Goal: Information Seeking & Learning: Learn about a topic

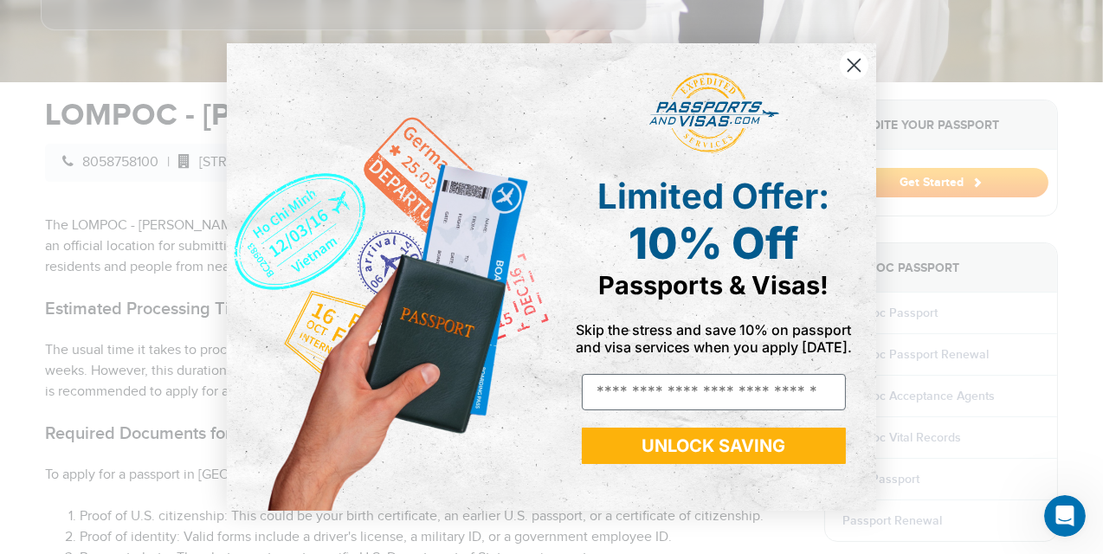
click at [853, 64] on icon "Close dialog" at bounding box center [855, 66] width 12 height 12
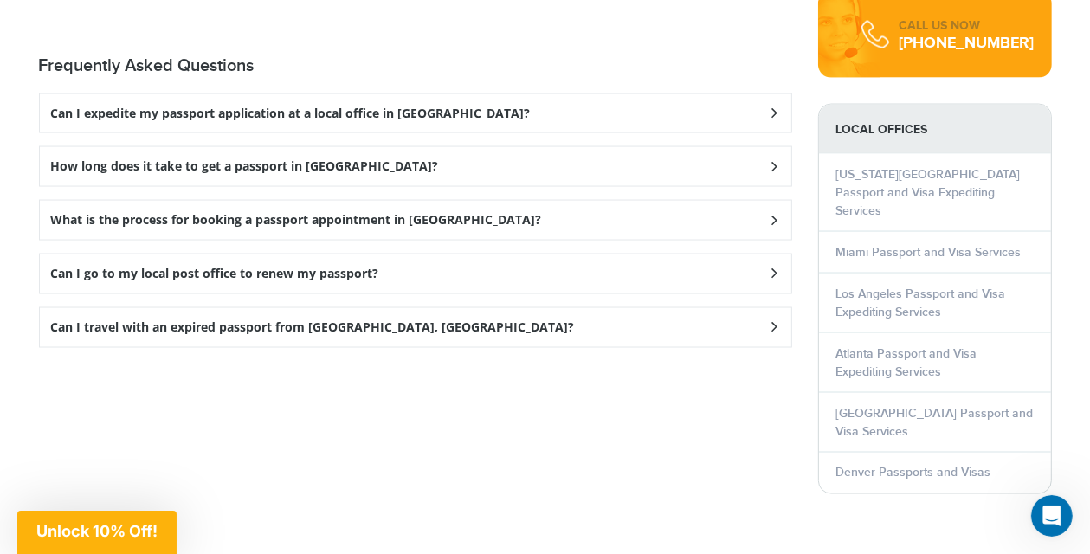
scroll to position [2252, 0]
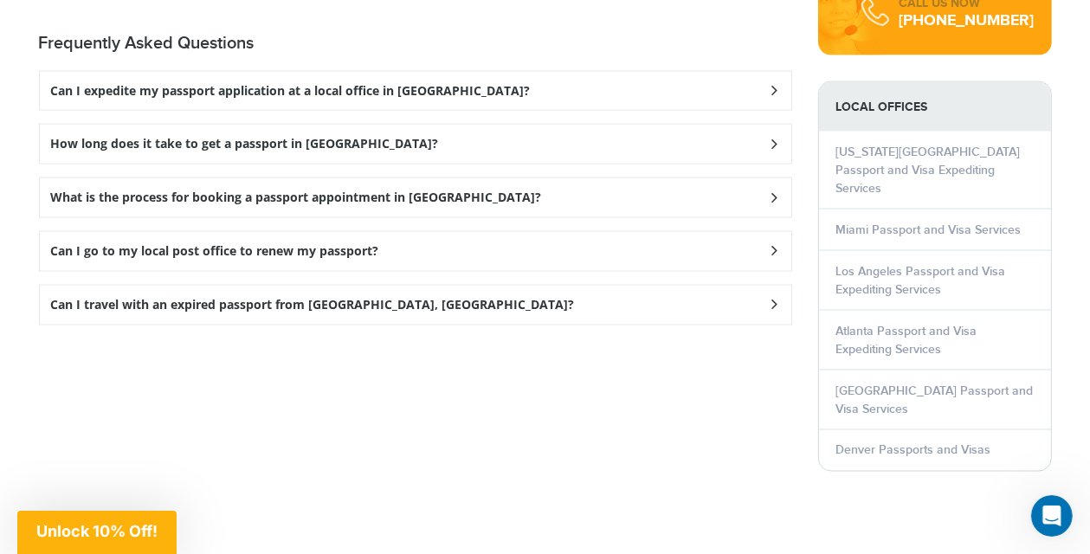
click at [398, 191] on h3 "What is the process for booking a passport appointment in [GEOGRAPHIC_DATA]?" at bounding box center [296, 198] width 491 height 15
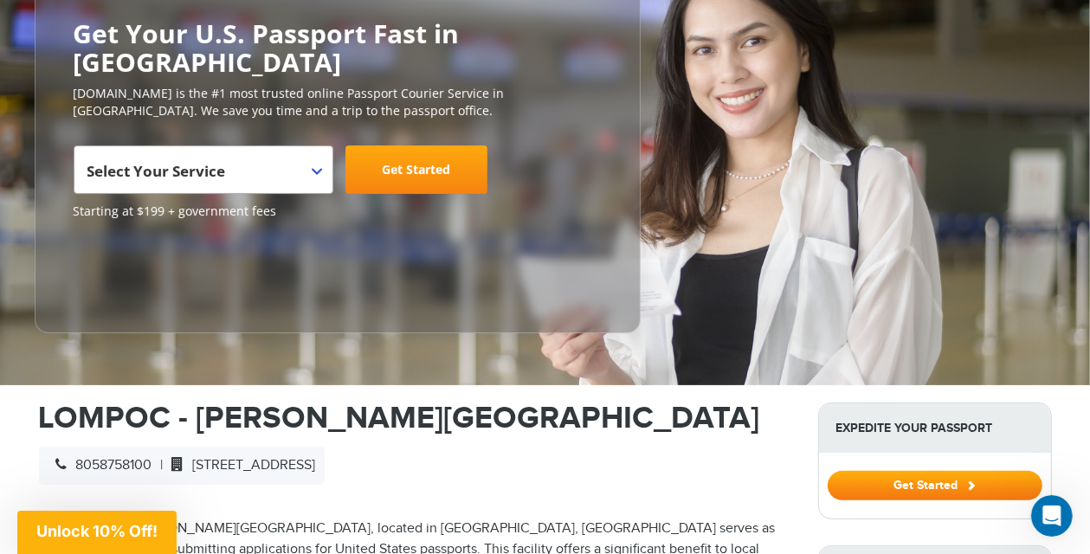
scroll to position [0, 0]
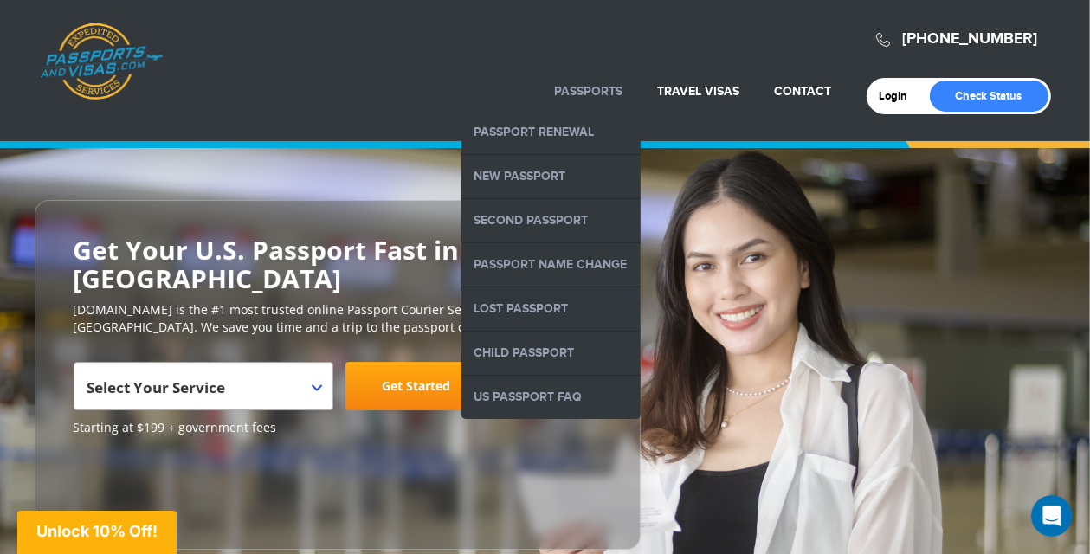
click at [586, 89] on link "Passports" at bounding box center [589, 91] width 68 height 15
click at [580, 126] on link "Passport Renewal" at bounding box center [551, 132] width 179 height 43
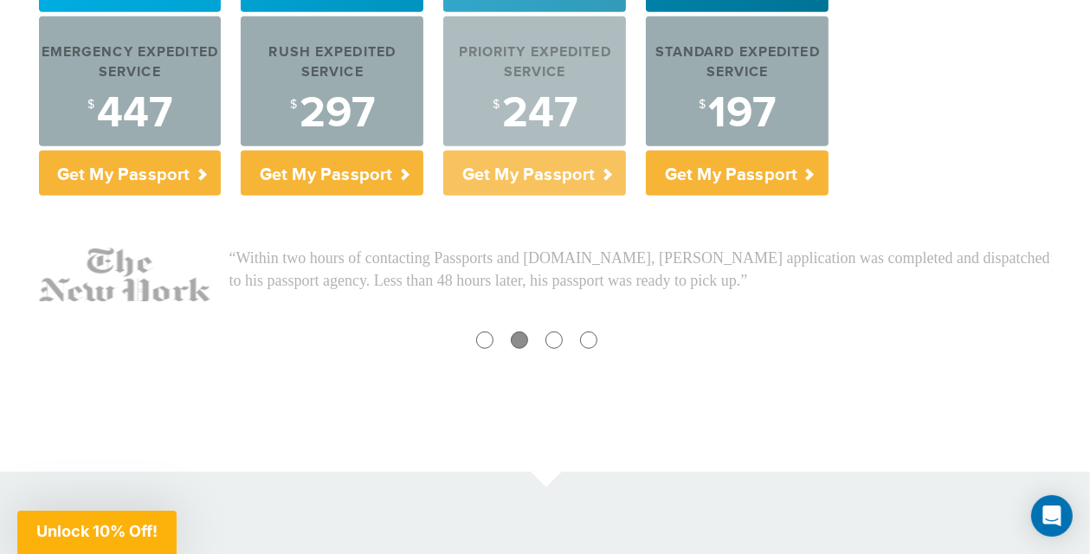
scroll to position [866, 0]
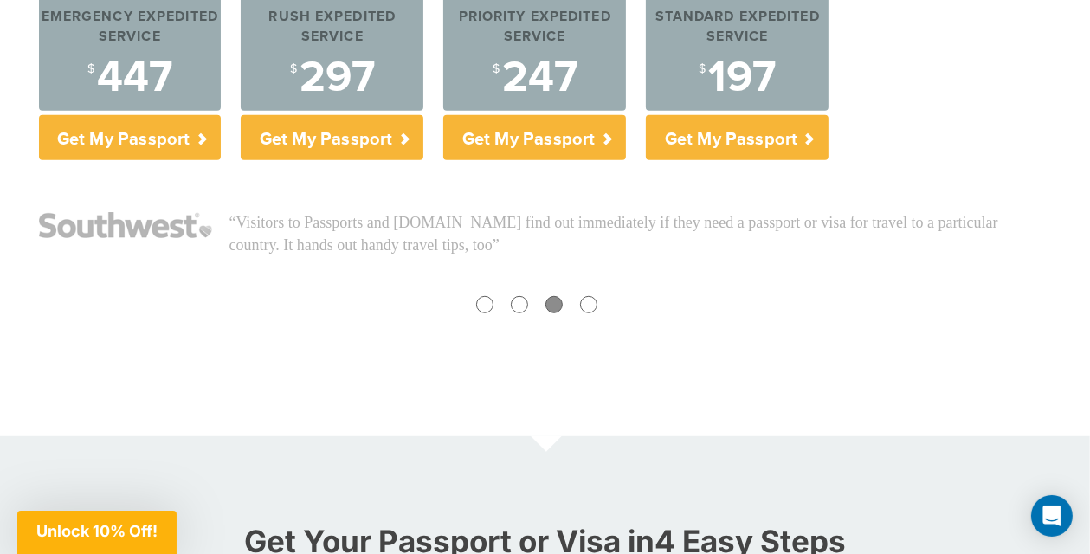
click at [588, 300] on div at bounding box center [588, 304] width 17 height 17
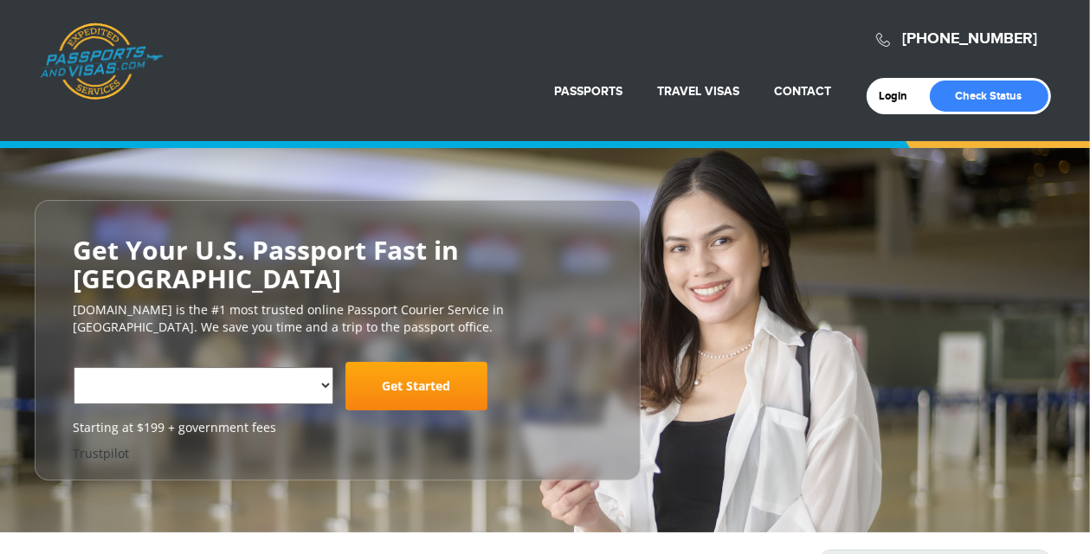
select select "**********"
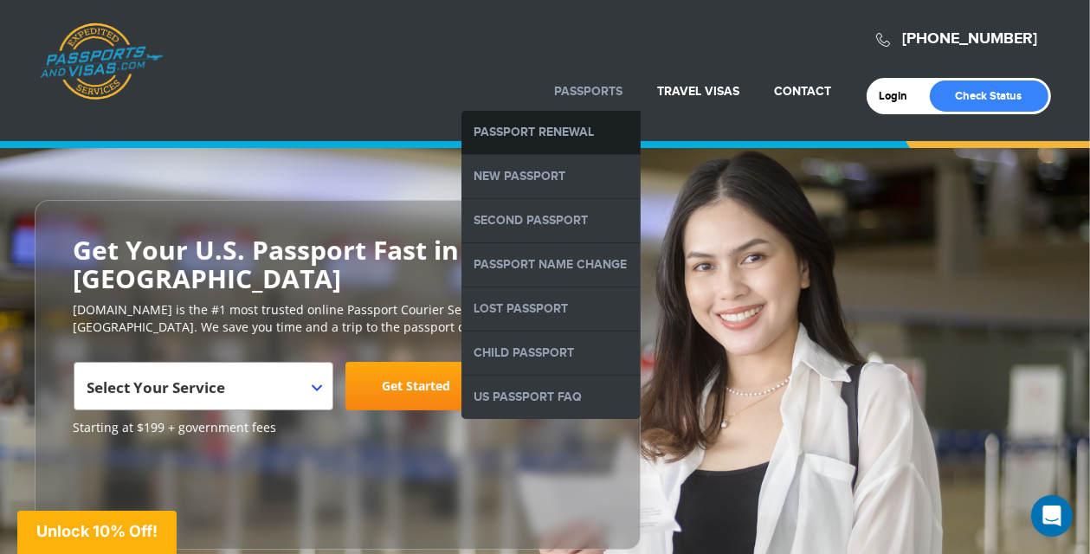
click at [535, 139] on link "Passport Renewal" at bounding box center [551, 132] width 179 height 43
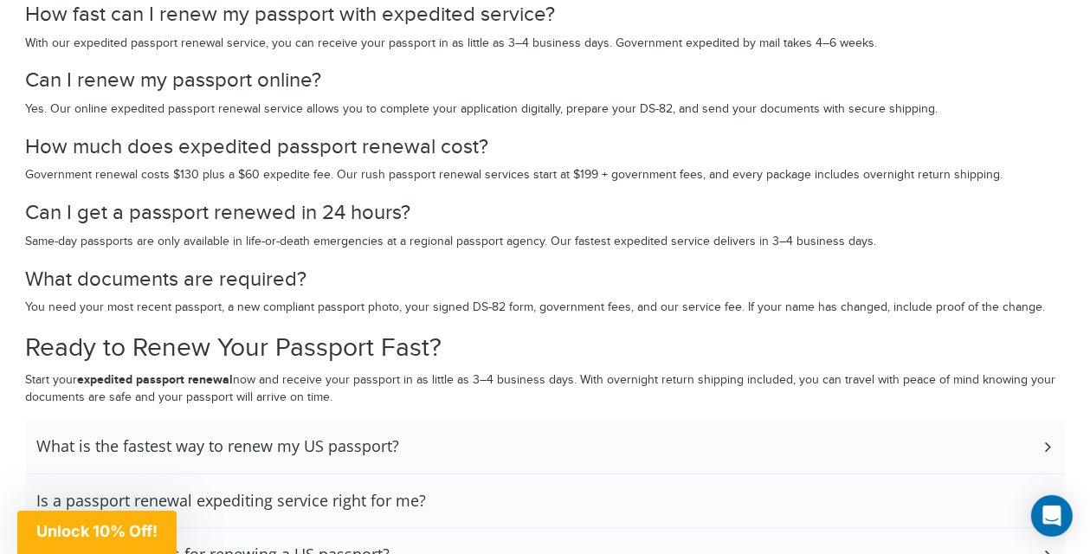
scroll to position [3724, 0]
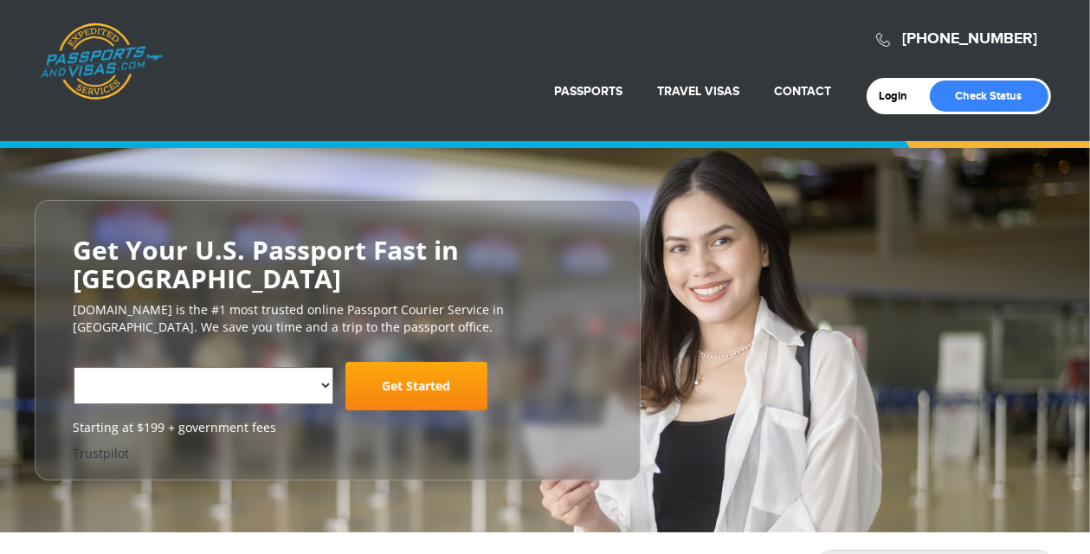
select select "**********"
